Goal: Book appointment/travel/reservation

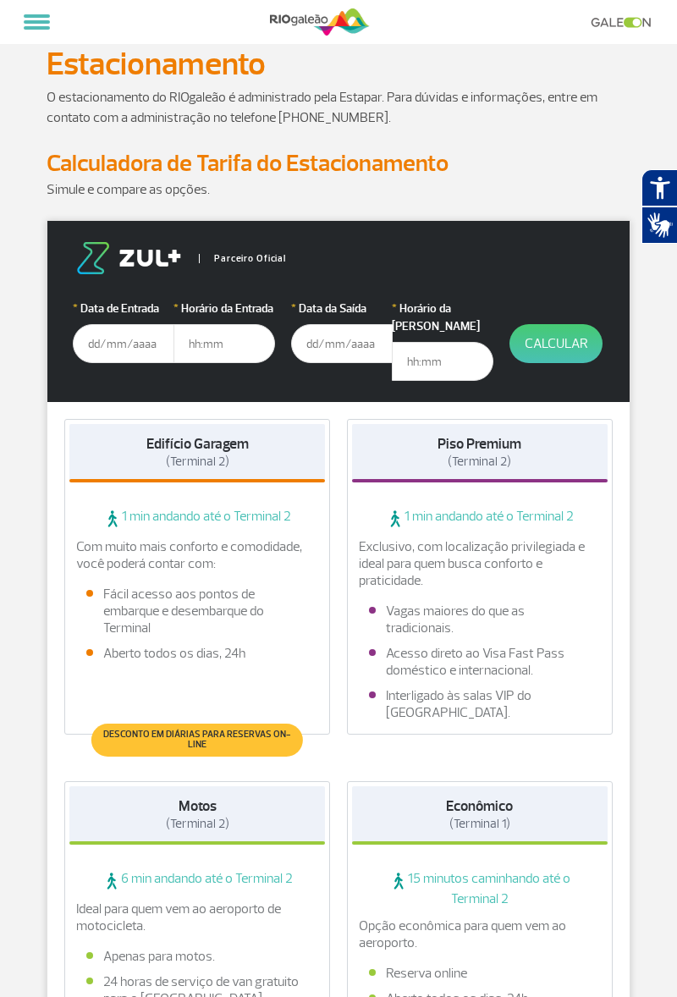
click at [147, 349] on input "text" at bounding box center [124, 343] width 102 height 39
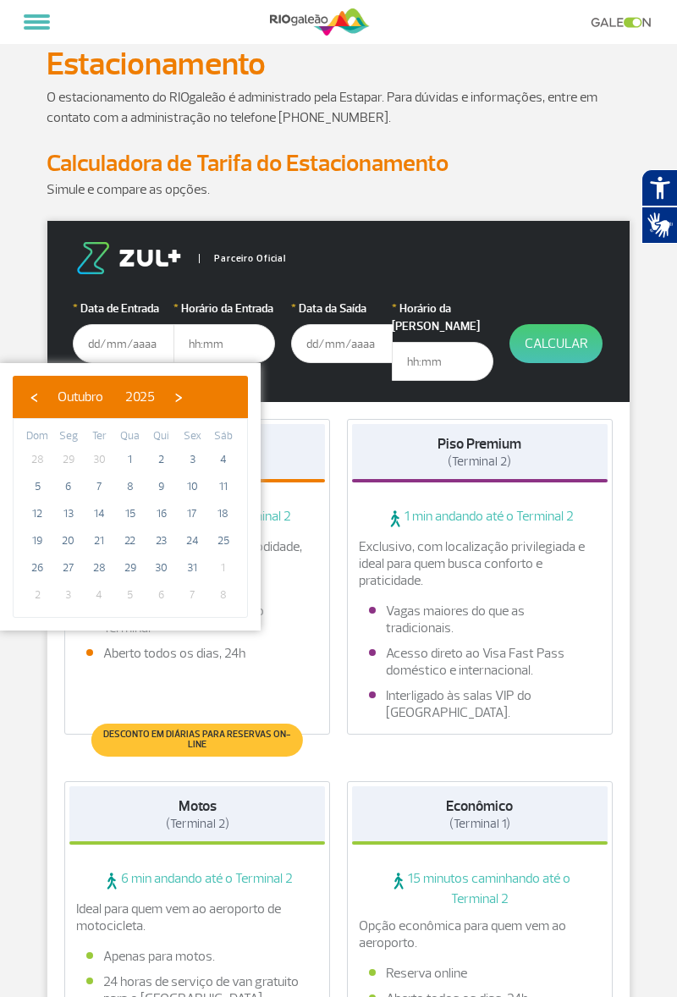
click at [239, 404] on div "‹ ​ Outubro ​ 2025 ​ ›" at bounding box center [130, 397] width 235 height 42
click at [191, 402] on span "›" at bounding box center [178, 396] width 25 height 25
click at [204, 399] on span "›" at bounding box center [191, 396] width 25 height 25
type input "[DATE]"
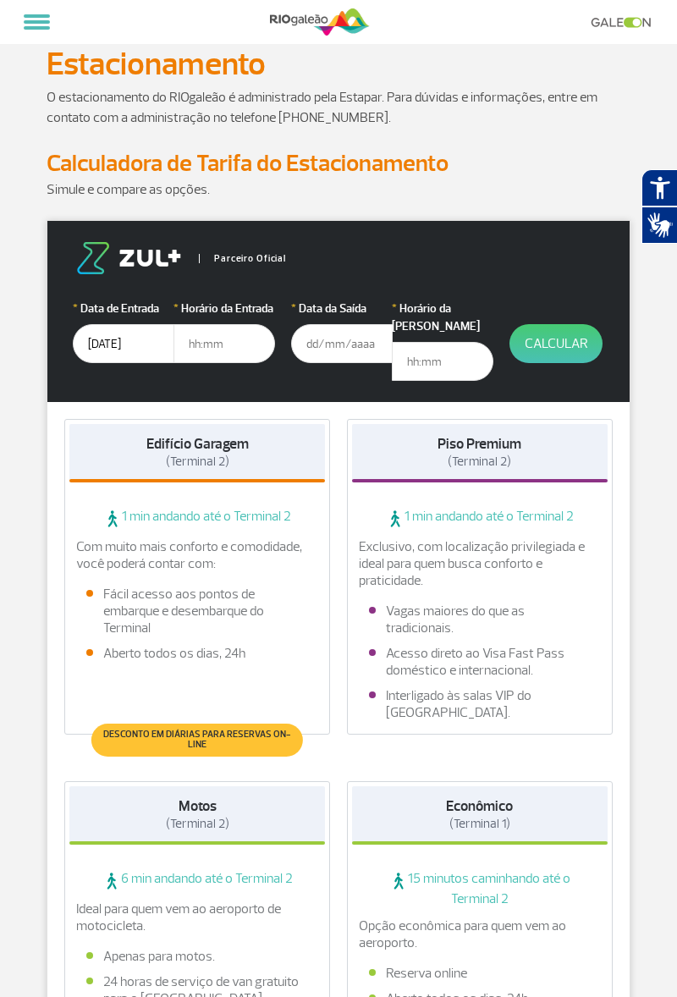
click at [241, 346] on input "text" at bounding box center [224, 343] width 102 height 39
type input "08:30"
click at [353, 345] on input "text" at bounding box center [342, 343] width 102 height 39
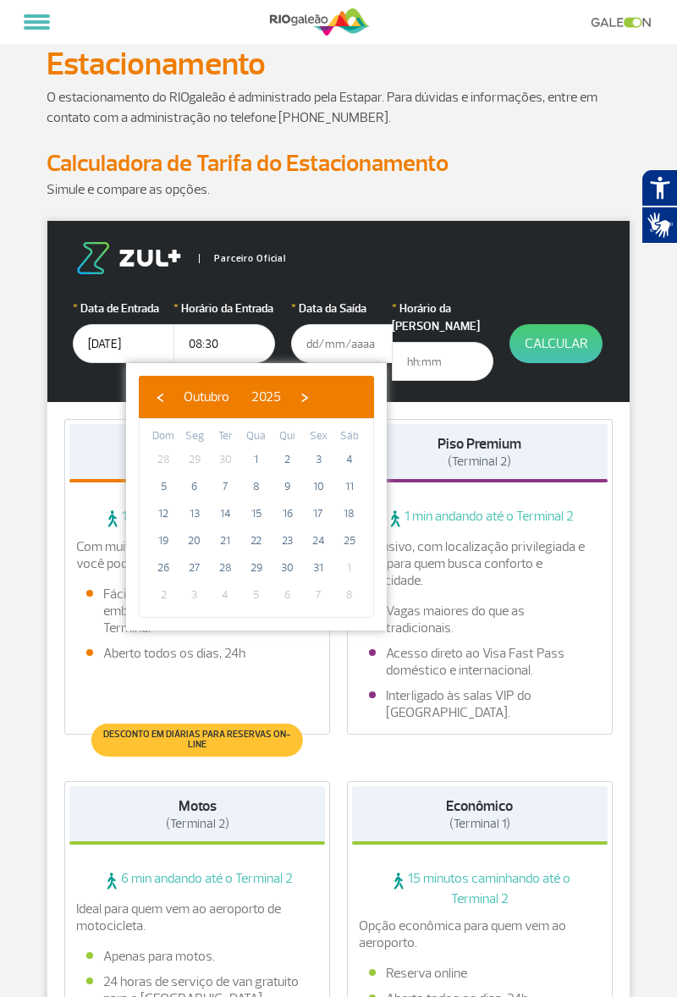
click at [317, 401] on span "›" at bounding box center [304, 396] width 25 height 25
click at [330, 404] on span "›" at bounding box center [317, 396] width 25 height 25
type input "[DATE]"
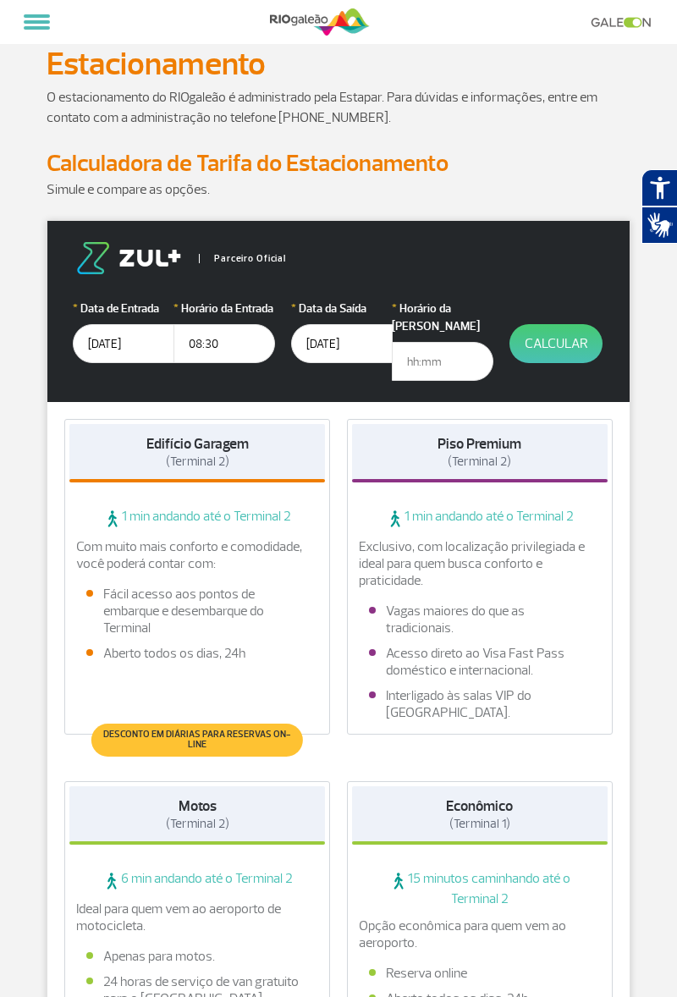
click at [442, 345] on input "text" at bounding box center [443, 361] width 102 height 39
type input "21:00"
click at [563, 347] on button "Calcular" at bounding box center [555, 343] width 93 height 39
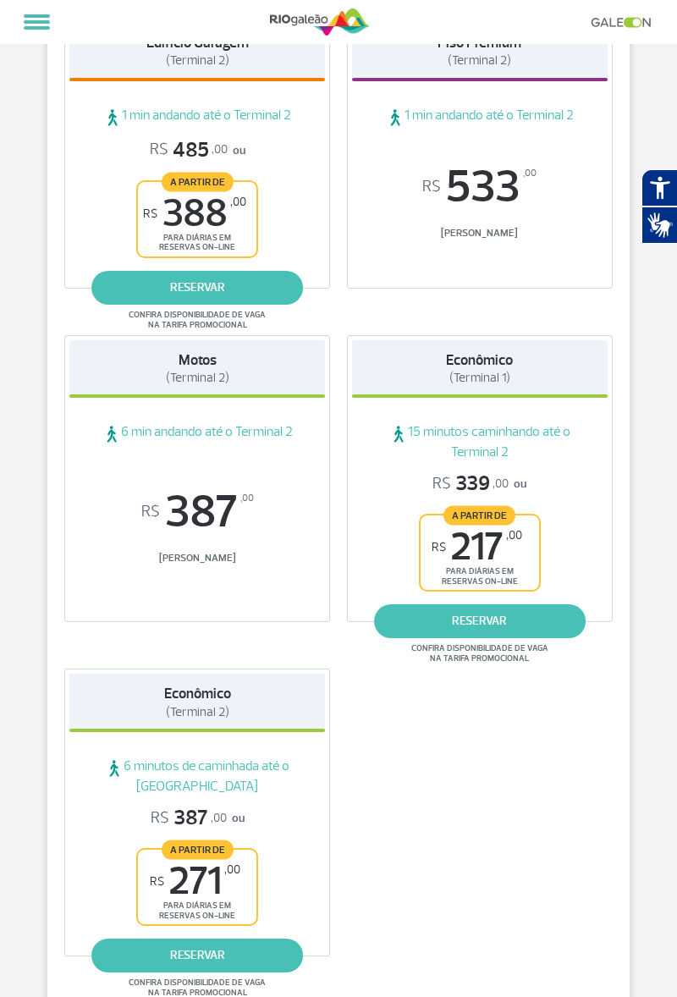
scroll to position [266, 0]
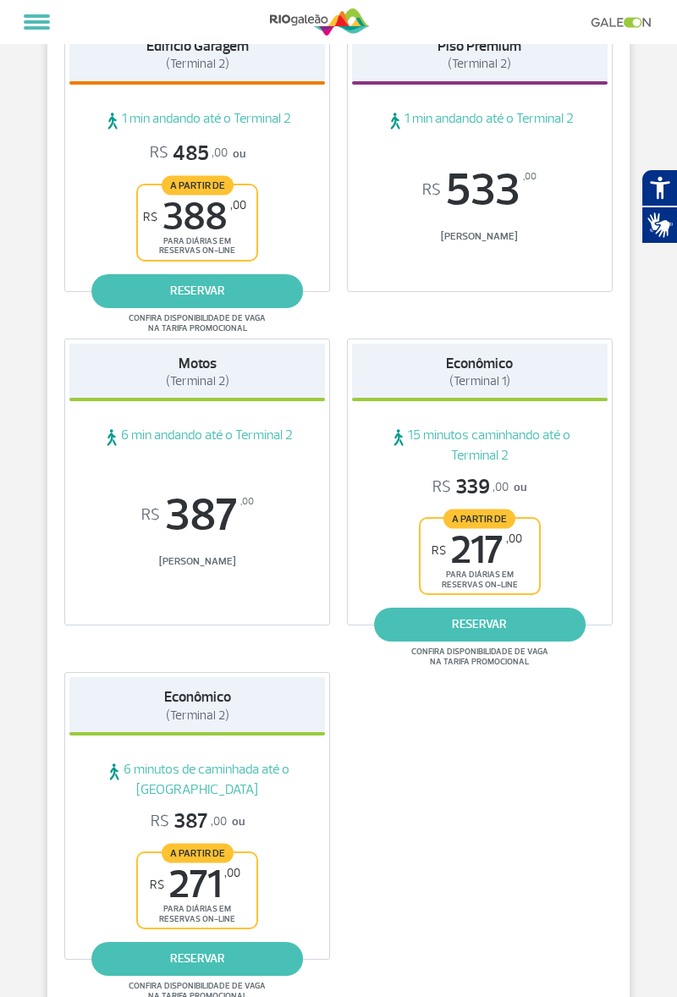
click at [503, 628] on link "reservar" at bounding box center [480, 625] width 212 height 34
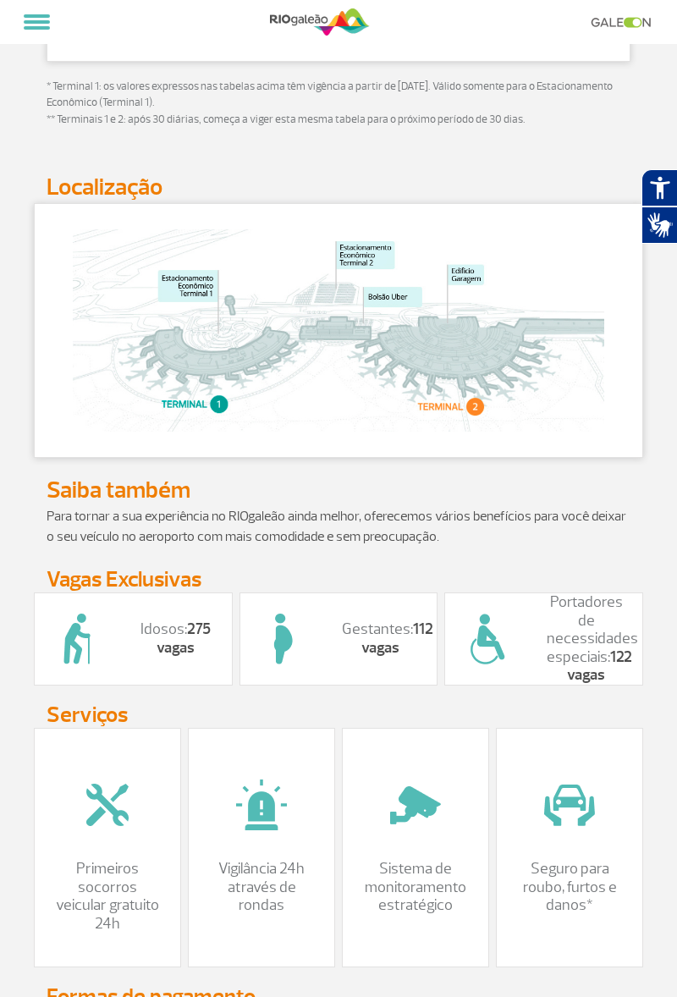
scroll to position [1301, 0]
click at [189, 631] on strong "275 vagas" at bounding box center [184, 639] width 54 height 38
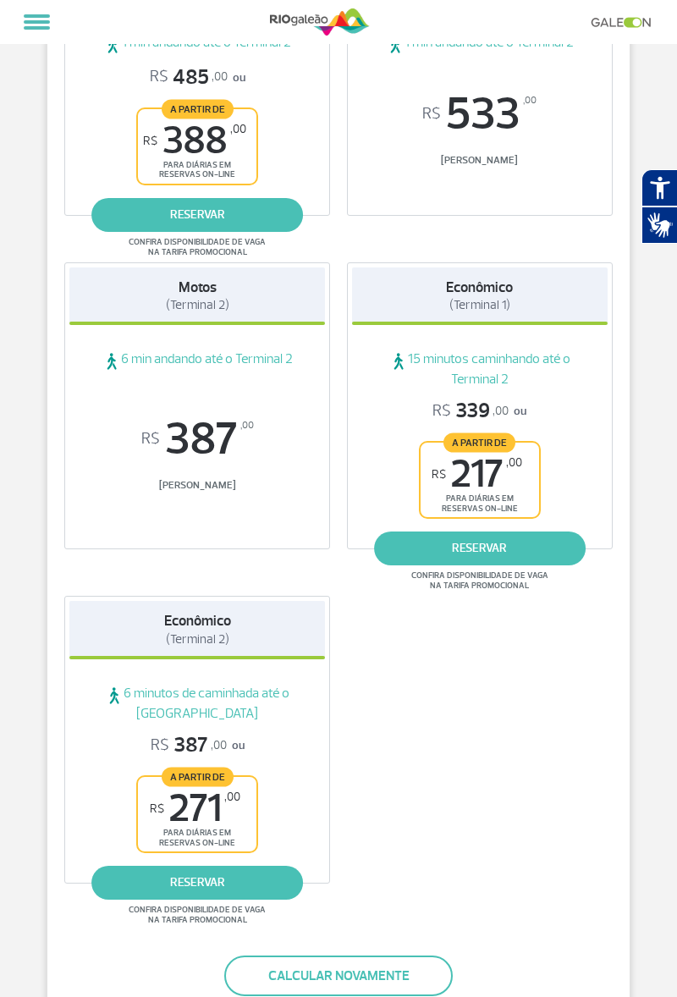
scroll to position [343, 0]
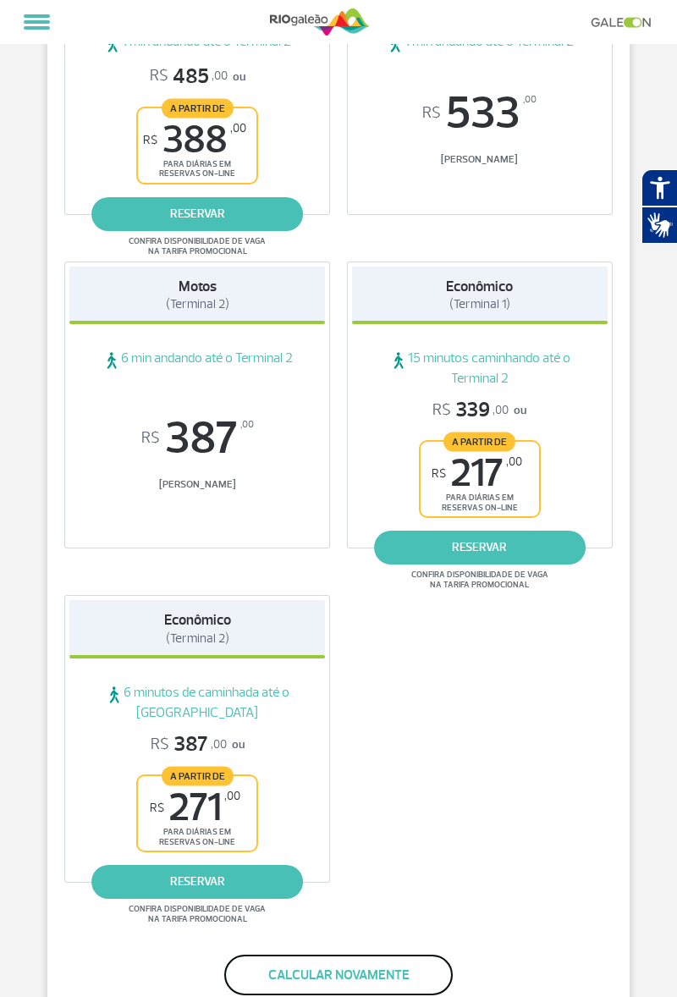
click at [391, 977] on button "Calcular novamente" at bounding box center [338, 974] width 228 height 41
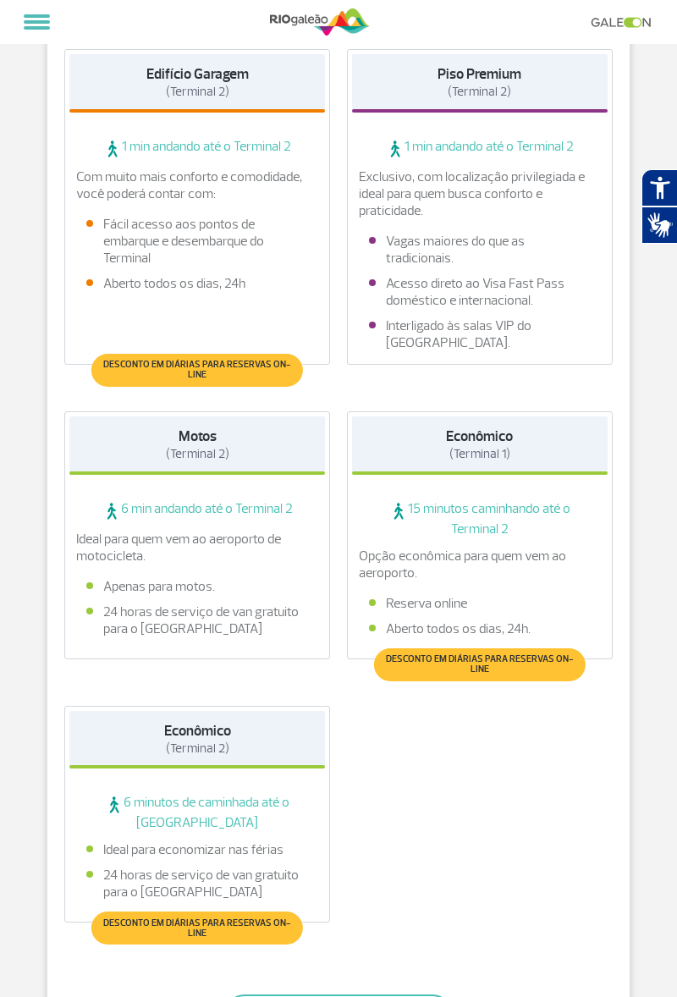
scroll to position [371, 0]
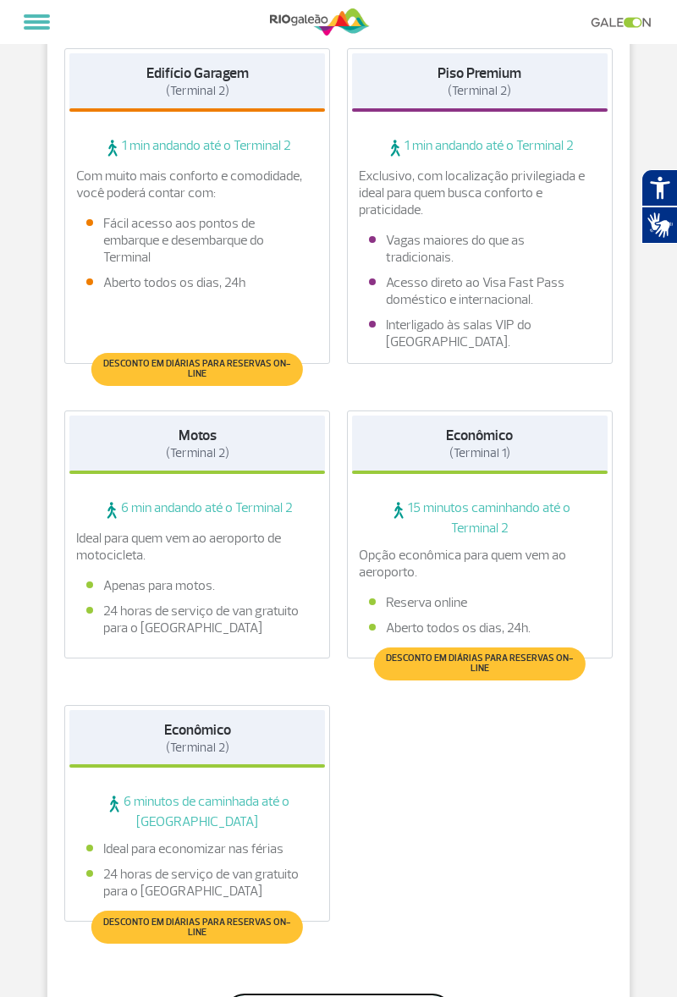
click at [385, 996] on button "Ver a tabela de valores" at bounding box center [338, 1013] width 228 height 41
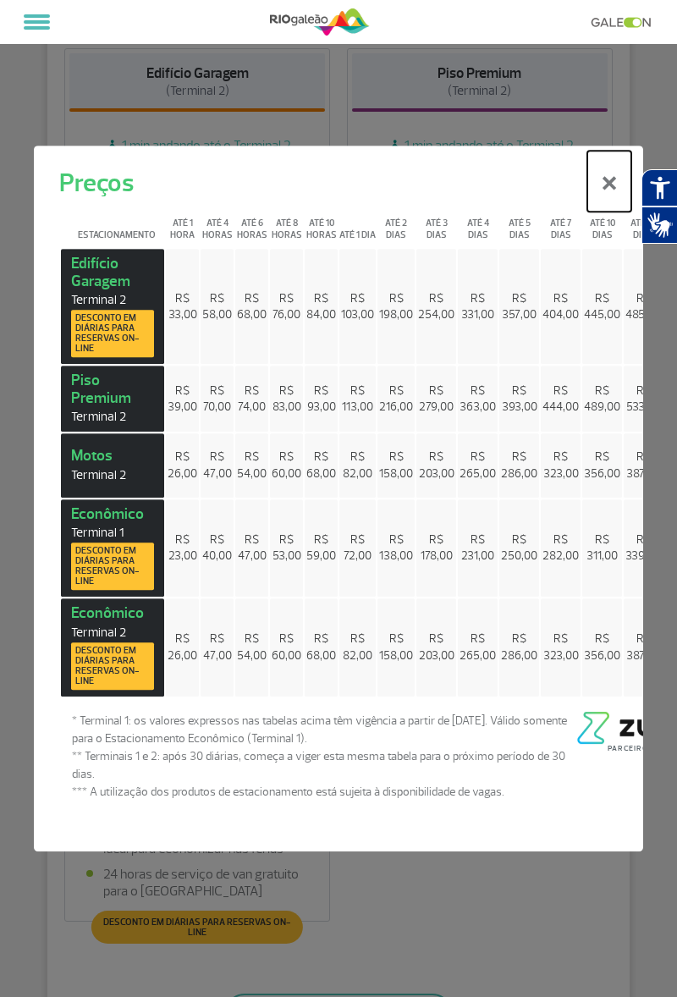
click at [611, 212] on button "×" at bounding box center [609, 181] width 44 height 61
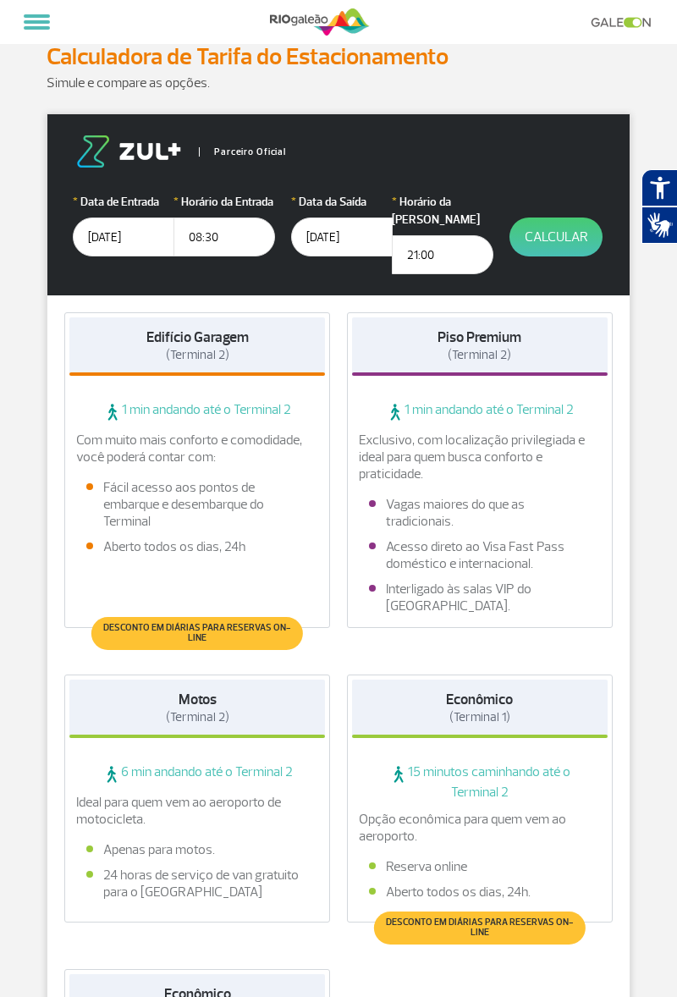
scroll to position [104, 0]
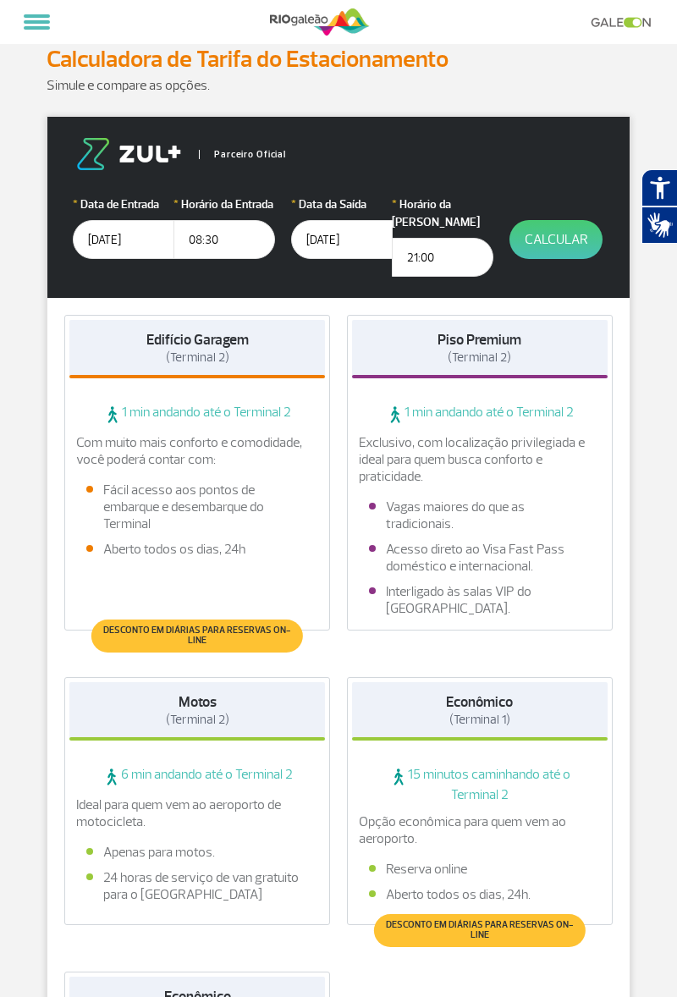
click at [561, 244] on button "Calcular" at bounding box center [555, 239] width 93 height 39
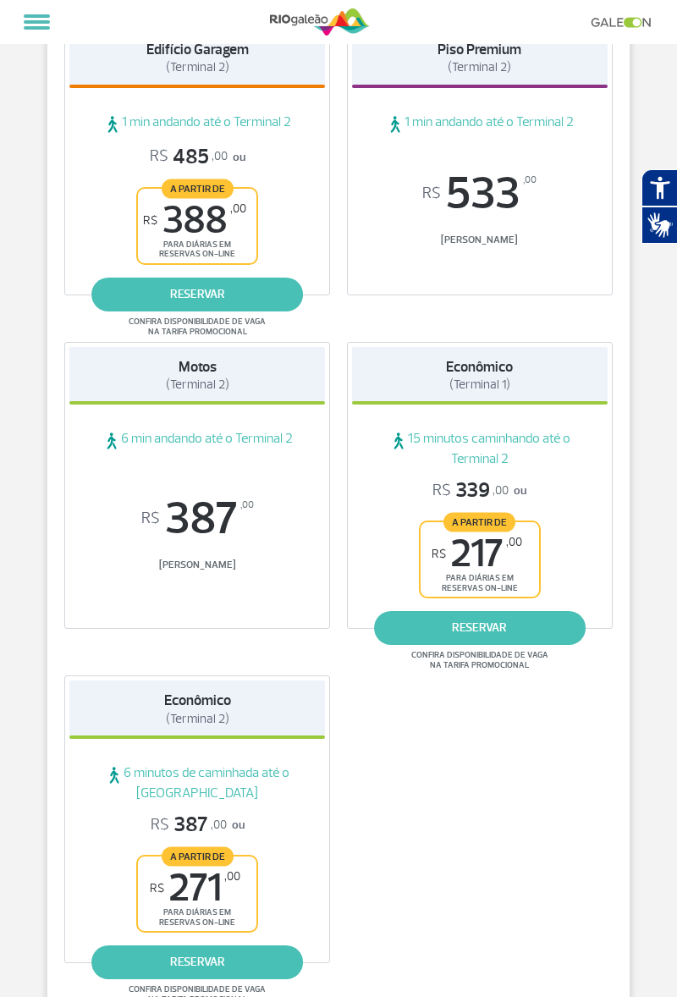
scroll to position [265, 0]
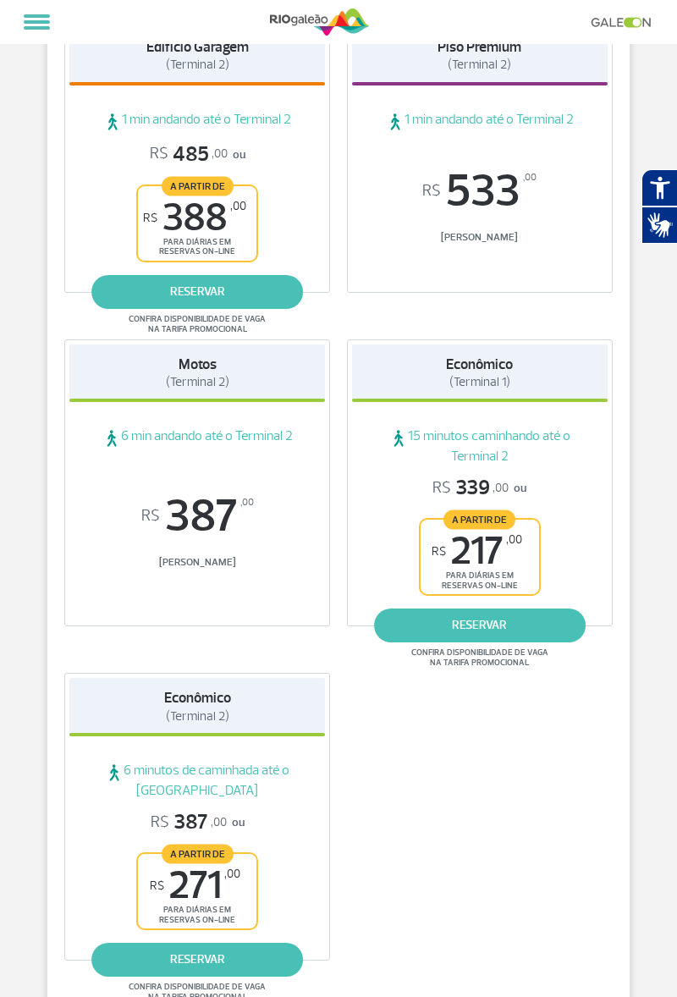
click at [250, 956] on link "reservar" at bounding box center [197, 960] width 212 height 34
